Goal: Task Accomplishment & Management: Use online tool/utility

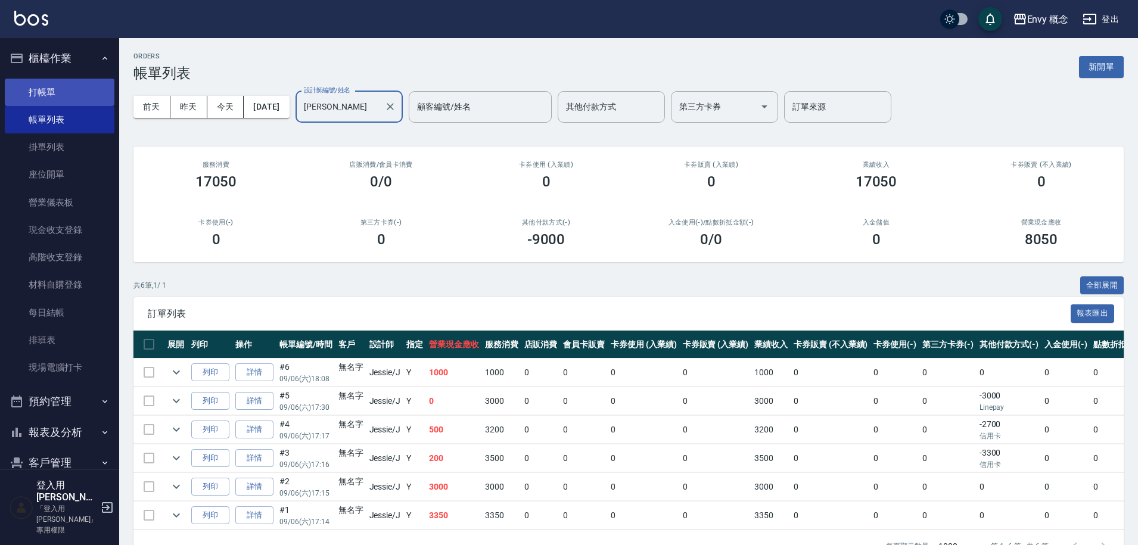
scroll to position [40, 0]
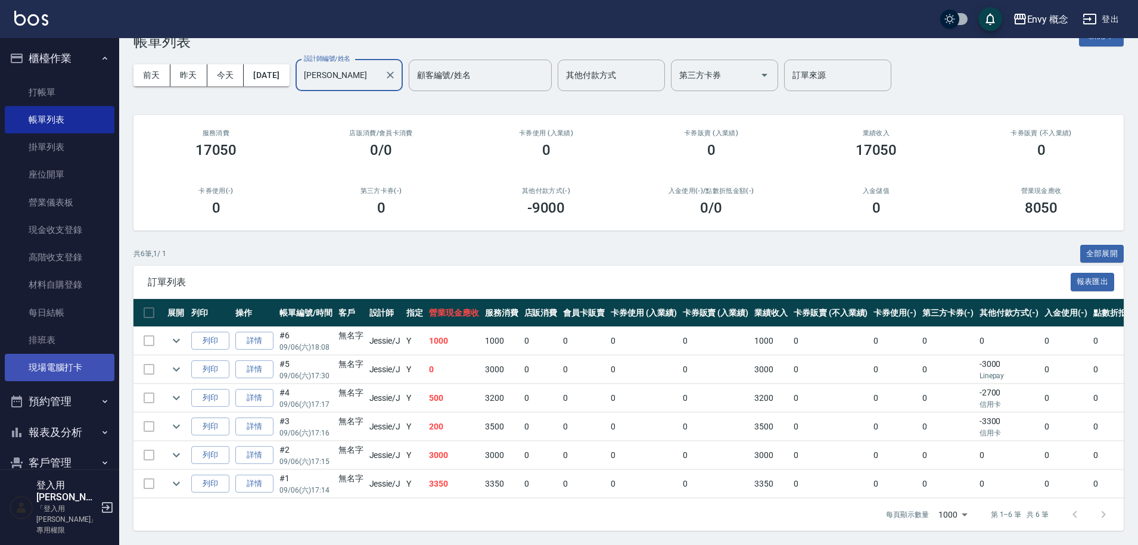
click at [71, 373] on link "現場電腦打卡" at bounding box center [60, 367] width 110 height 27
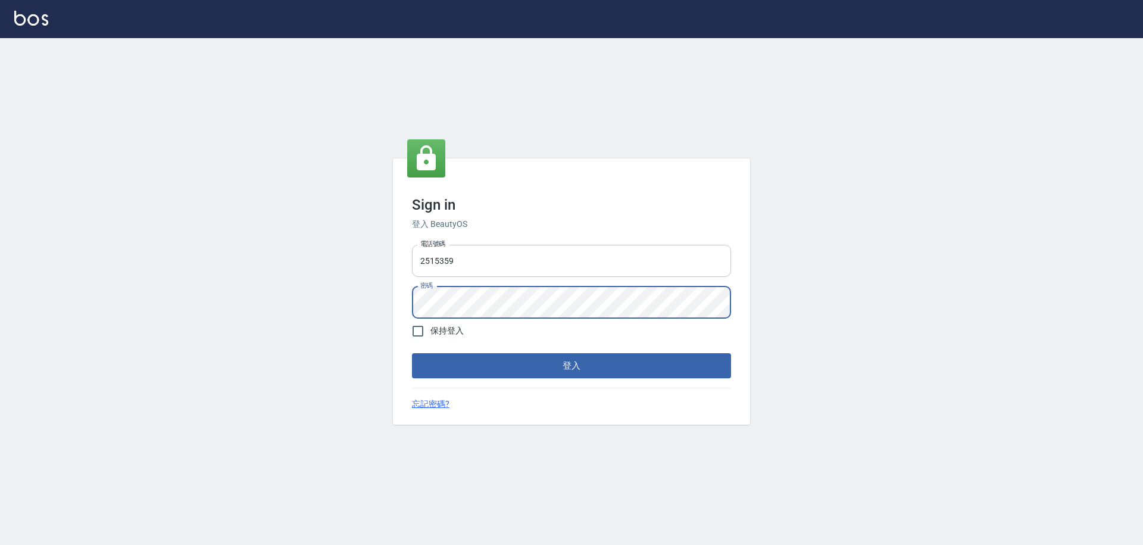
click at [528, 262] on input "2515359" at bounding box center [571, 261] width 319 height 32
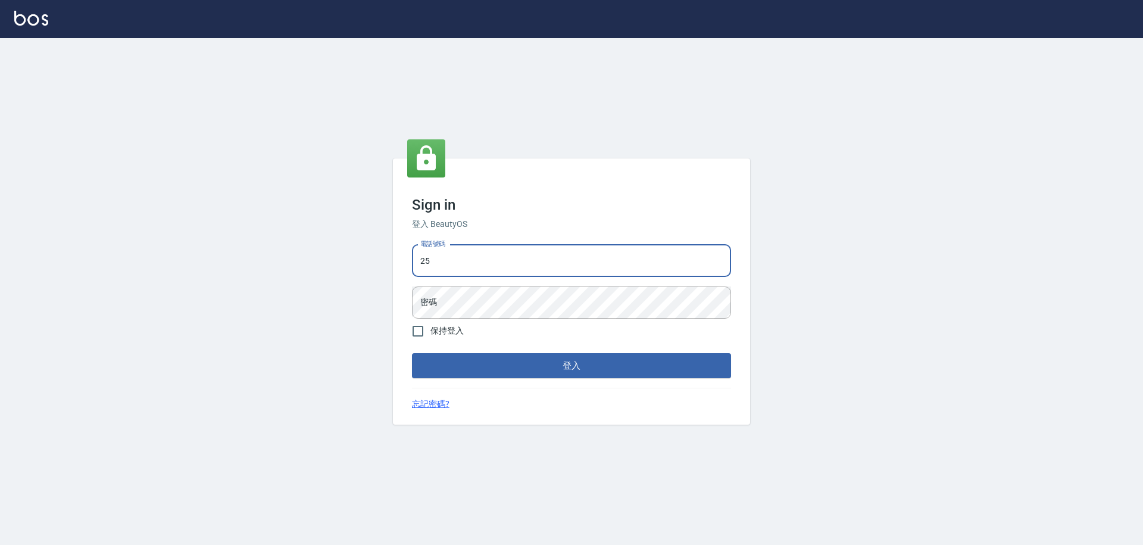
type input "2"
type input "0930889212"
click at [416, 334] on input "保持登入" at bounding box center [418, 331] width 25 height 25
checkbox input "true"
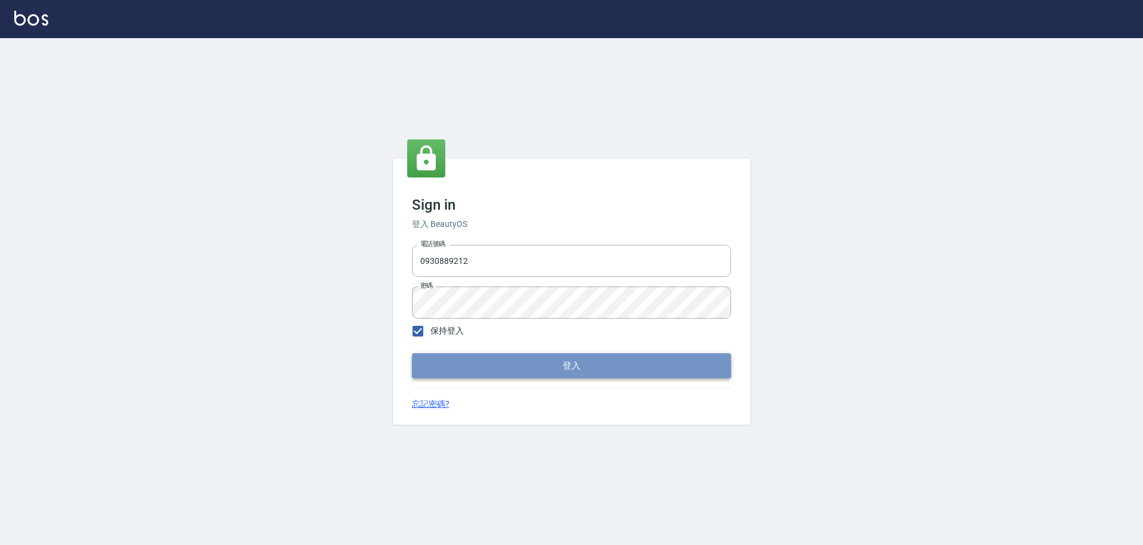
click at [462, 357] on button "登入" at bounding box center [571, 365] width 319 height 25
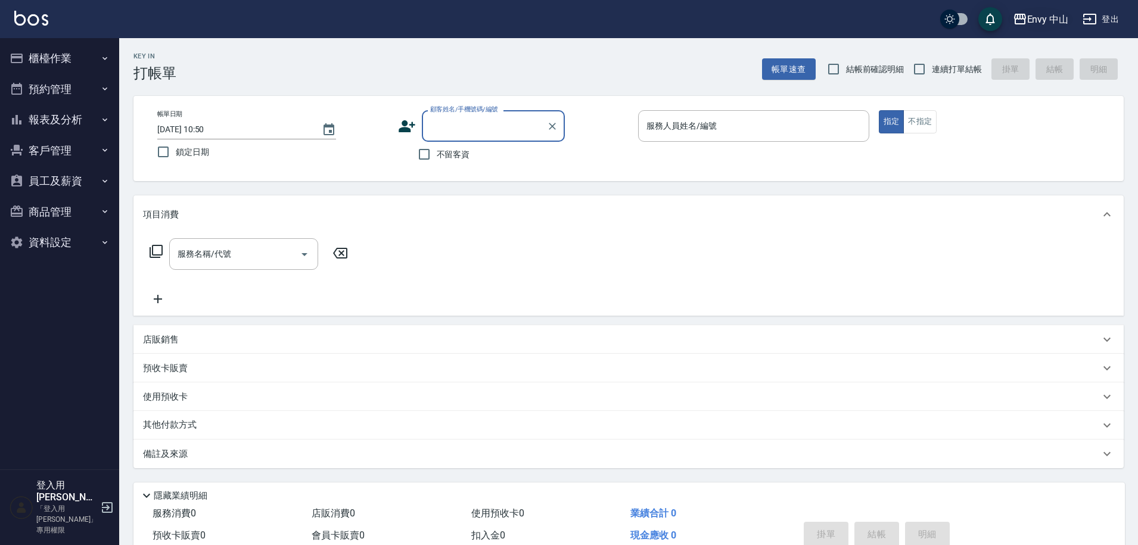
click at [1039, 27] on button "Envy 中山" at bounding box center [1041, 19] width 66 height 24
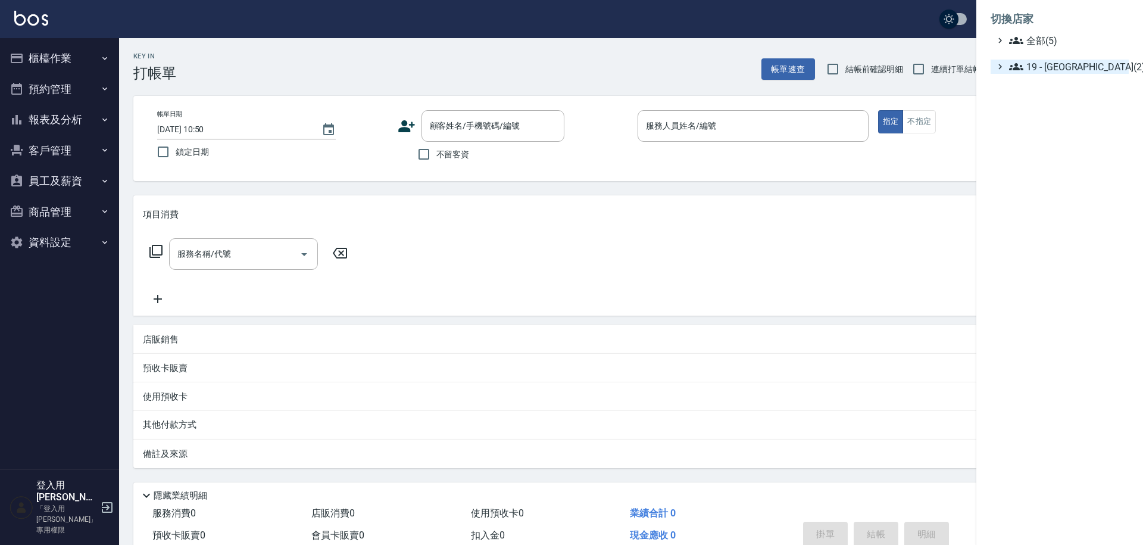
click at [1040, 68] on span "19 - 新城區(2)" at bounding box center [1066, 67] width 115 height 14
click at [1051, 102] on span "19.02 - ENVY(3)" at bounding box center [1072, 101] width 103 height 14
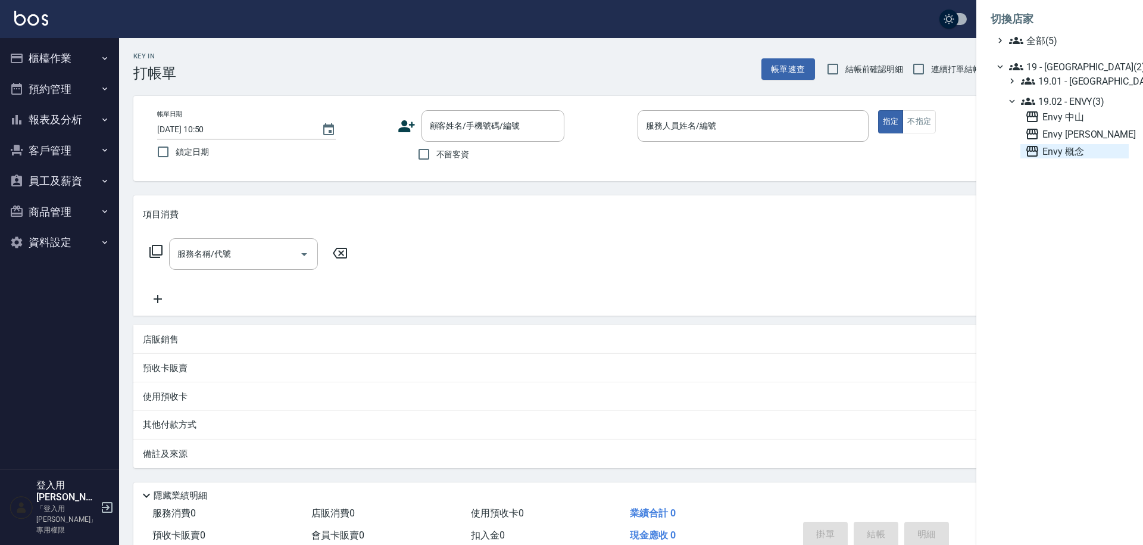
click at [1051, 152] on span "Envy 概念" at bounding box center [1075, 151] width 99 height 14
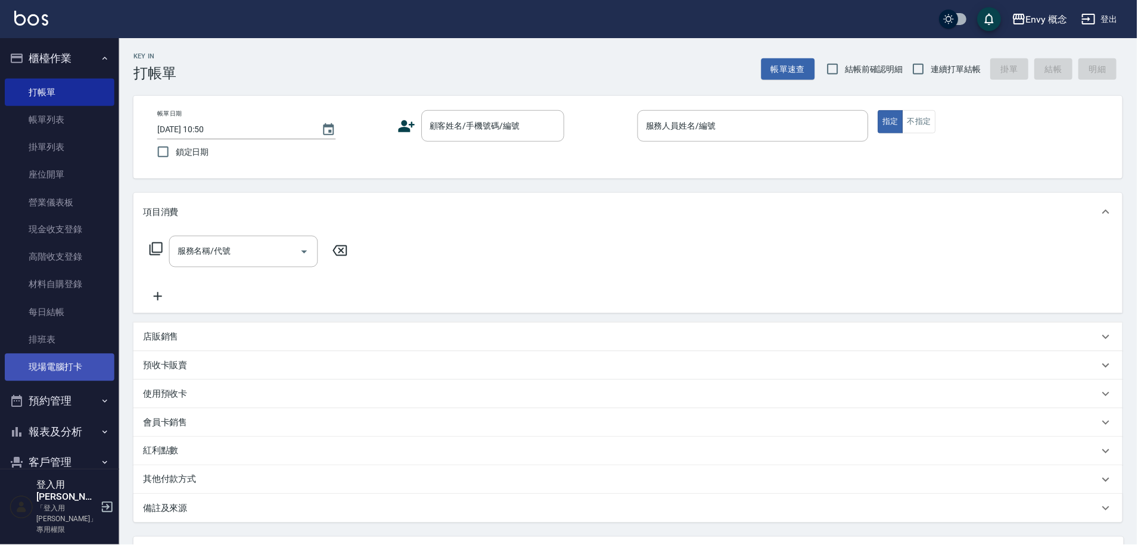
click at [59, 370] on link "現場電腦打卡" at bounding box center [60, 367] width 110 height 27
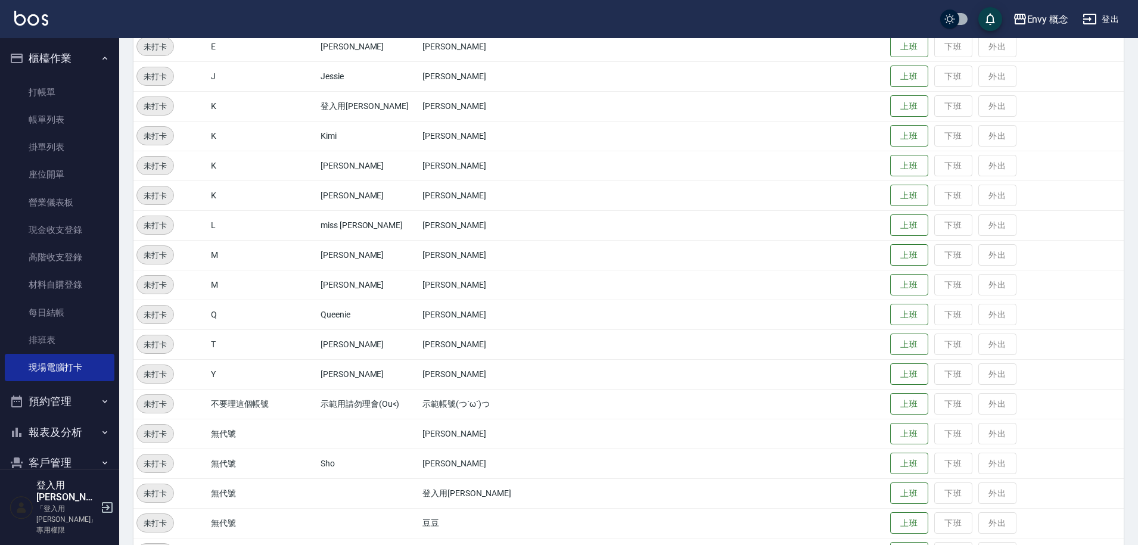
scroll to position [228, 0]
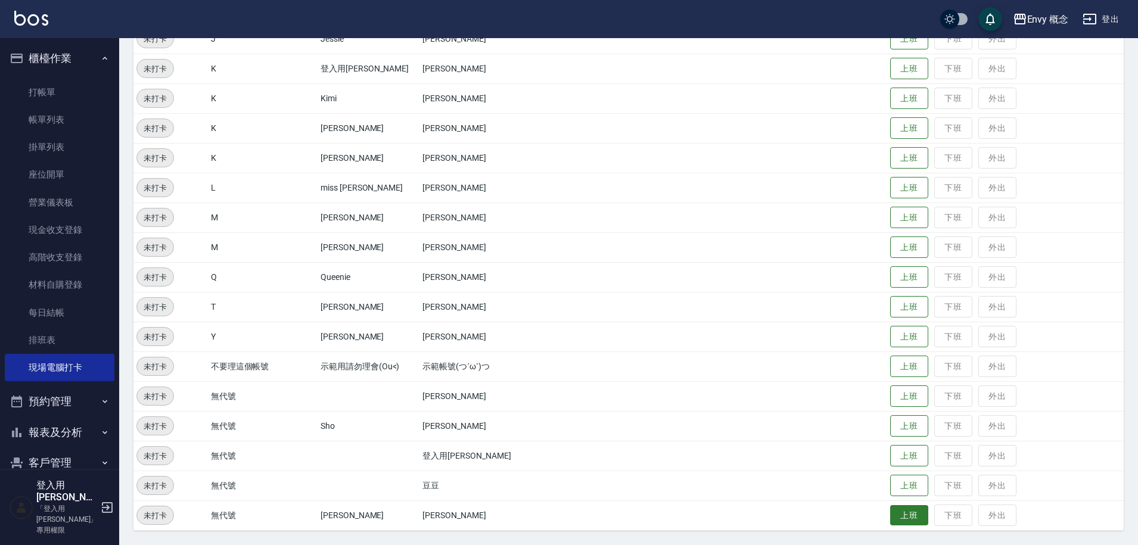
click at [905, 516] on button "上班" at bounding box center [909, 515] width 38 height 21
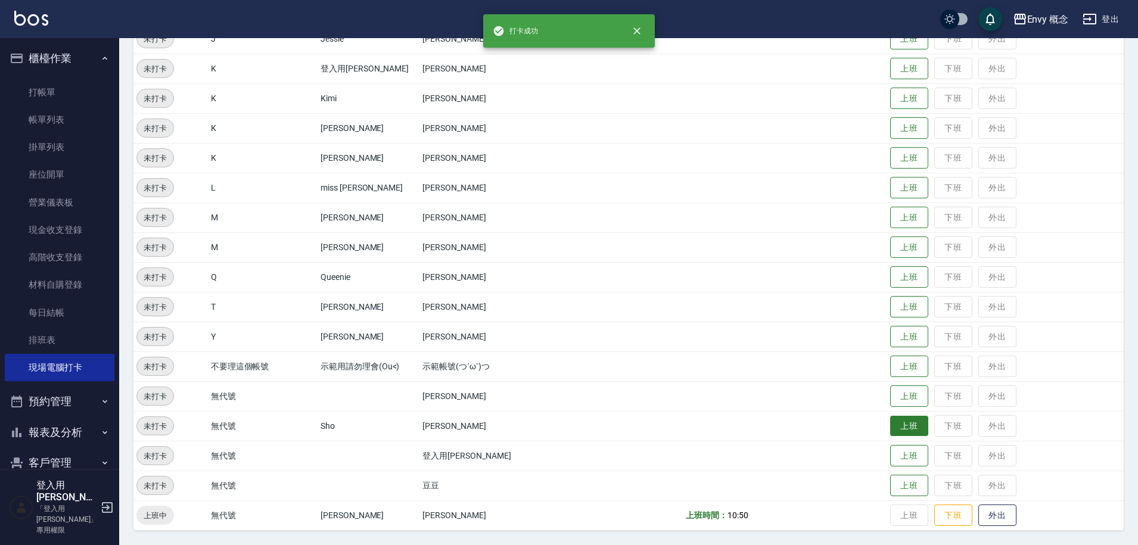
click at [905, 428] on button "上班" at bounding box center [909, 426] width 38 height 21
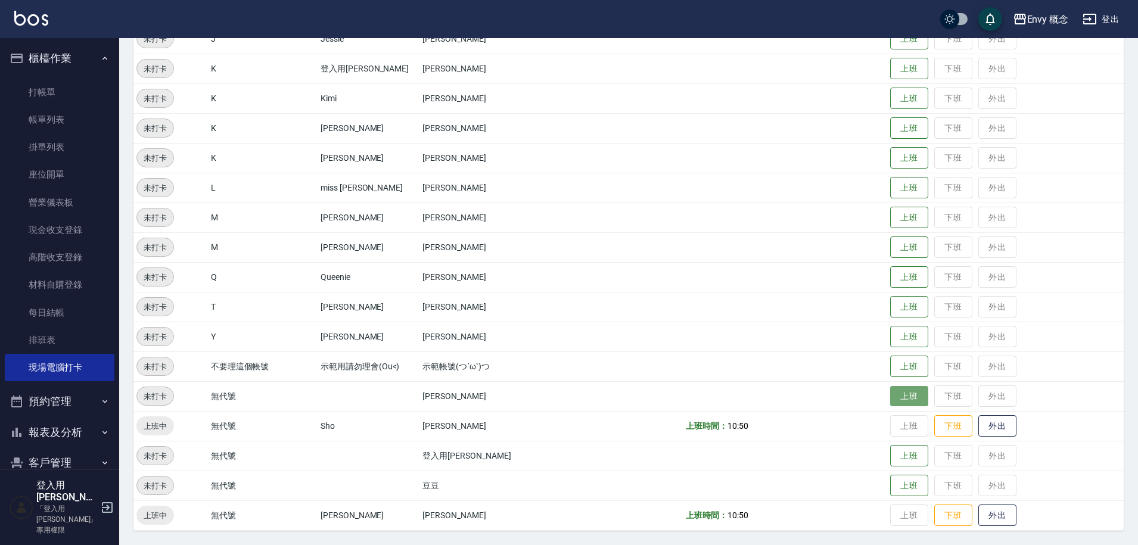
click at [899, 401] on button "上班" at bounding box center [909, 396] width 38 height 21
click at [910, 338] on button "上班" at bounding box center [909, 337] width 38 height 22
click at [934, 338] on button "下班" at bounding box center [953, 336] width 38 height 21
